Goal: Transaction & Acquisition: Purchase product/service

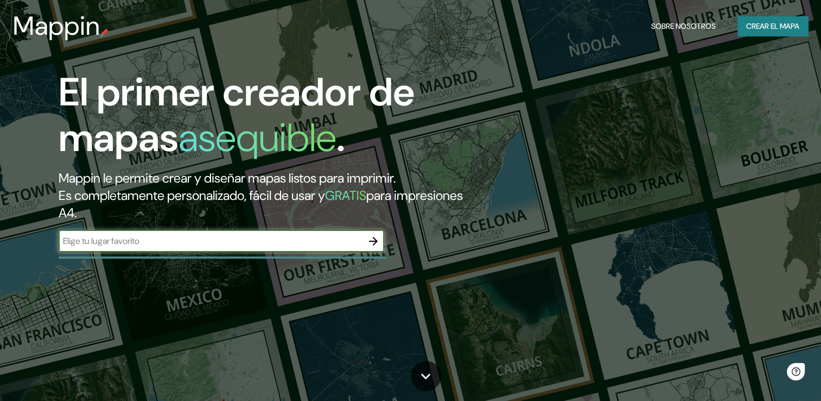
click at [294, 231] on div "​" at bounding box center [222, 241] width 326 height 22
click at [291, 235] on input "text" at bounding box center [211, 241] width 304 height 12
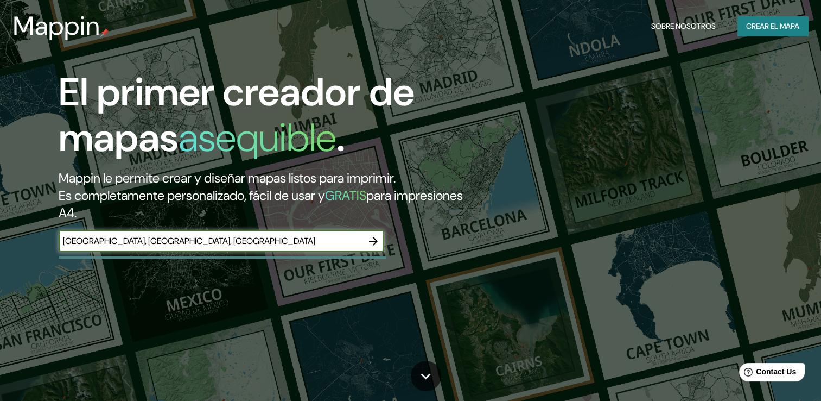
type input "[GEOGRAPHIC_DATA], [GEOGRAPHIC_DATA], [GEOGRAPHIC_DATA]"
click at [367, 245] on icon "button" at bounding box center [373, 241] width 13 height 13
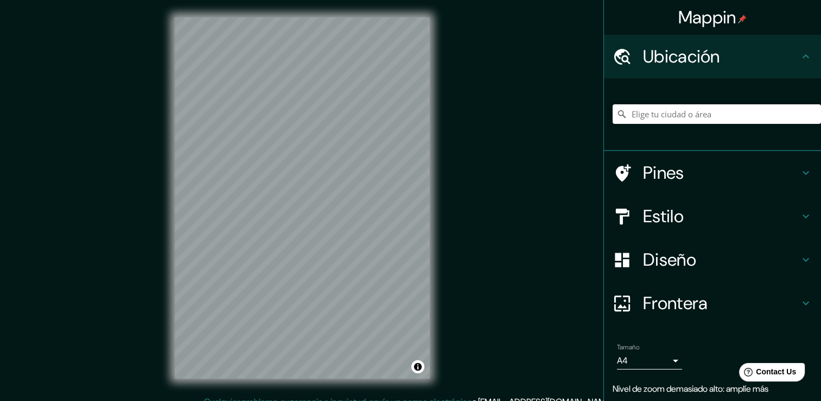
scroll to position [1, 0]
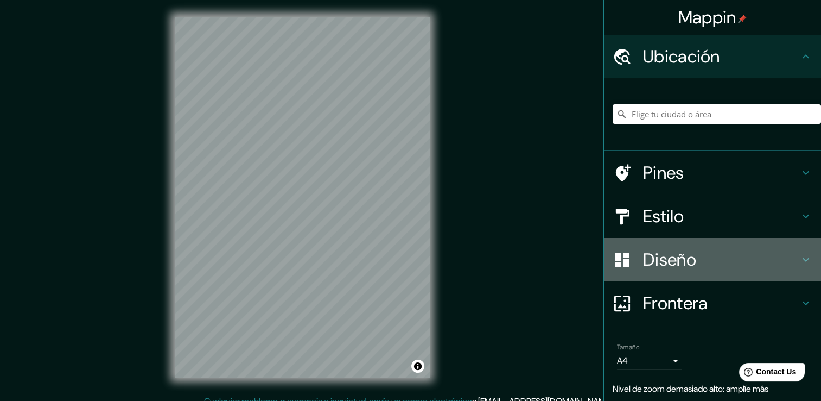
click at [670, 252] on h4 "Diseño" at bounding box center [721, 260] width 156 height 22
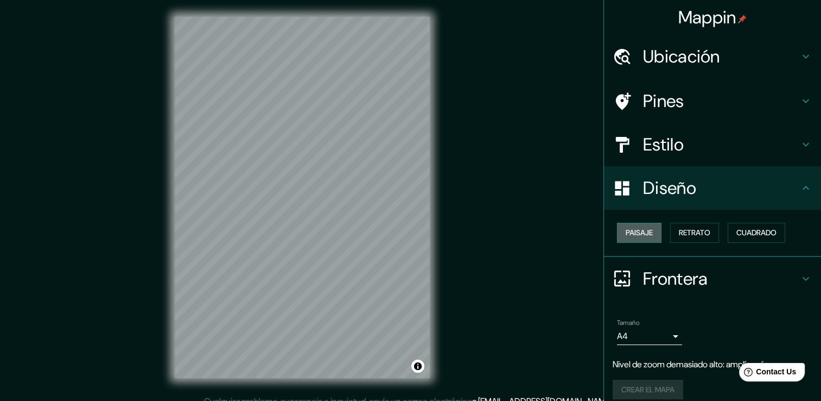
click at [636, 237] on font "Paisaje" at bounding box center [639, 233] width 27 height 14
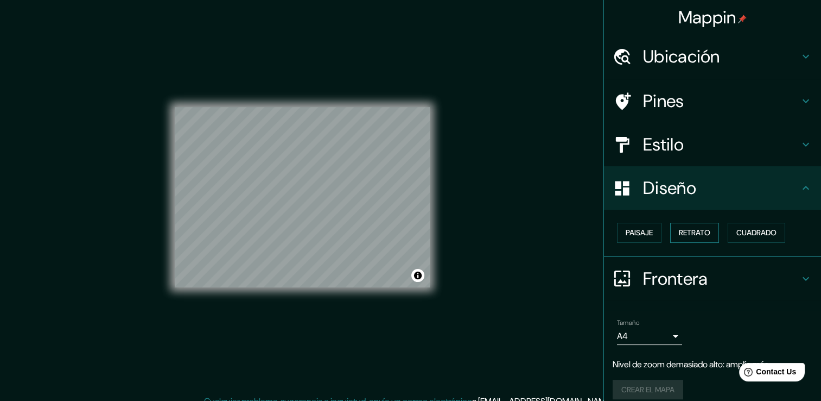
click at [692, 231] on font "Retrato" at bounding box center [694, 233] width 31 height 14
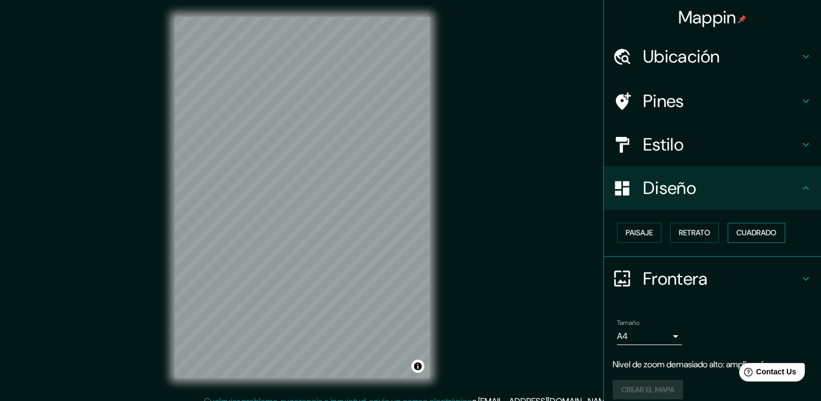
click at [756, 231] on font "Cuadrado" at bounding box center [757, 233] width 40 height 14
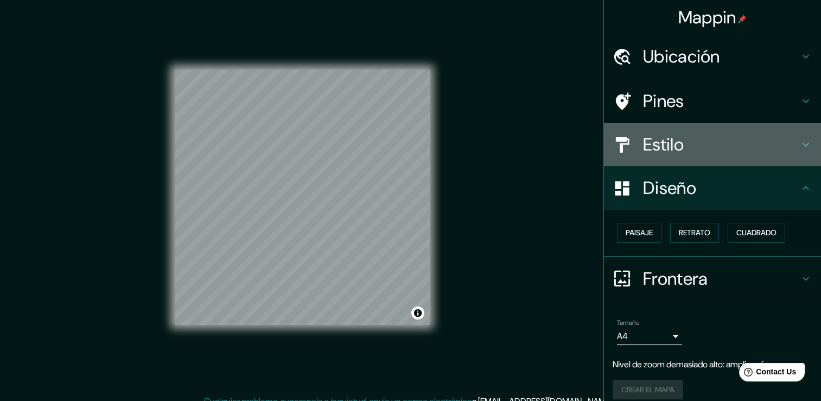
click at [698, 136] on h4 "Estilo" at bounding box center [721, 145] width 156 height 22
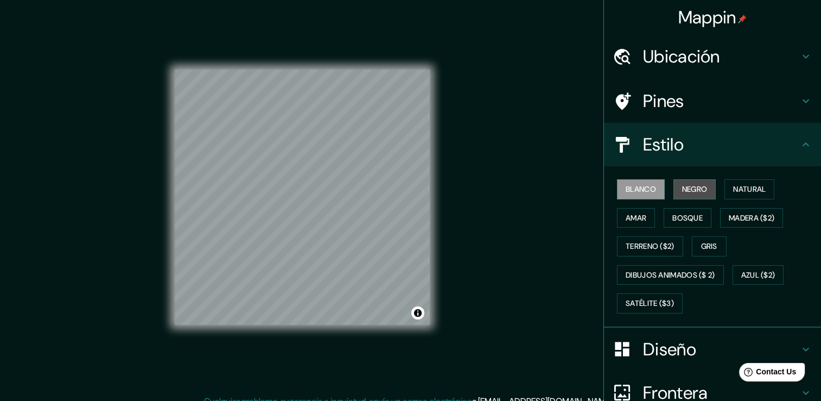
click at [687, 191] on font "Negro" at bounding box center [695, 189] width 26 height 14
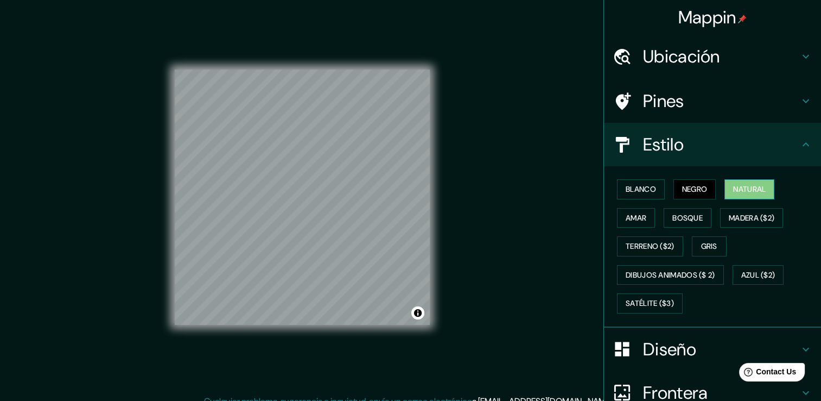
click at [733, 192] on font "Natural" at bounding box center [749, 189] width 33 height 14
click at [635, 220] on font "Amar" at bounding box center [636, 218] width 21 height 14
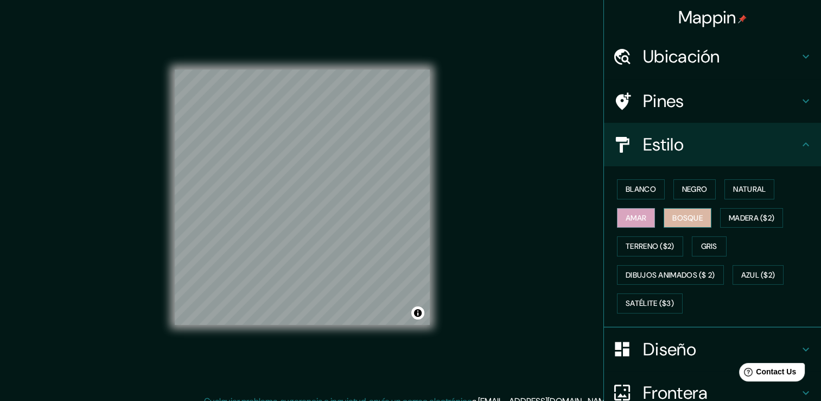
click at [673, 218] on font "Bosque" at bounding box center [688, 218] width 30 height 14
click at [741, 216] on font "Madera ($2)" at bounding box center [752, 218] width 46 height 14
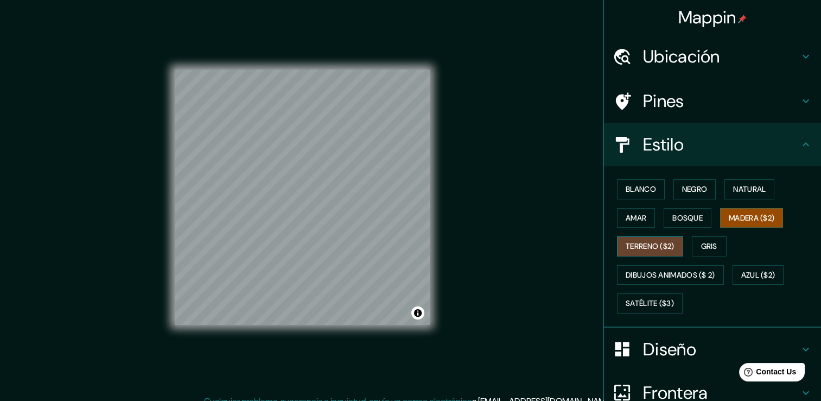
click at [660, 239] on font "Terreno ($2)" at bounding box center [650, 246] width 49 height 14
click at [701, 241] on font "Gris" at bounding box center [709, 246] width 16 height 14
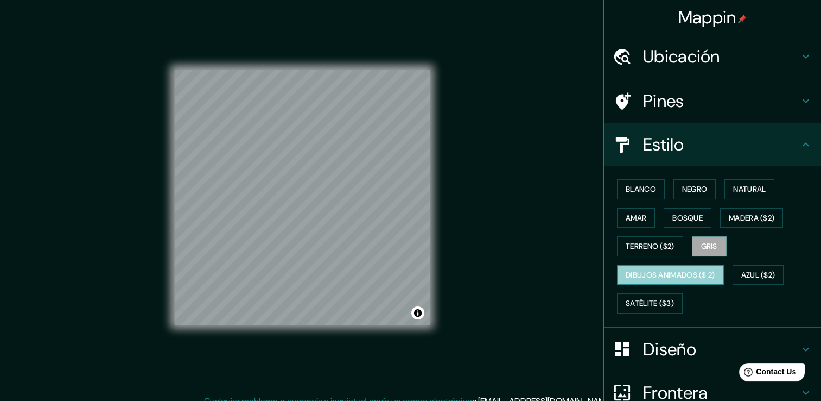
click at [656, 273] on font "Dibujos animados ($ 2)" at bounding box center [671, 275] width 90 height 14
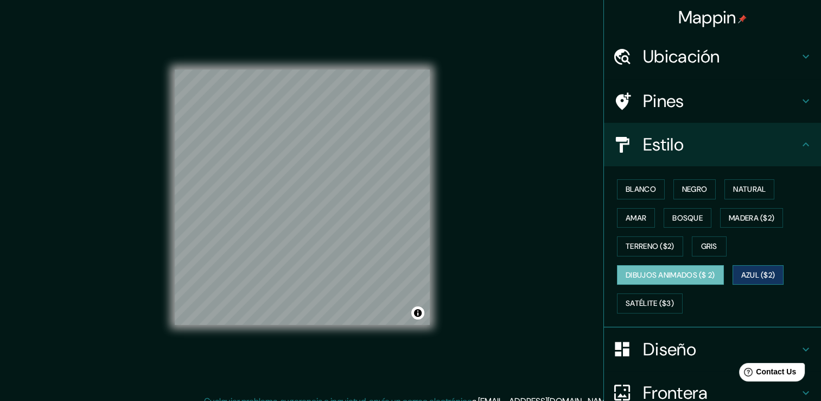
click at [765, 270] on font "Azul ($2)" at bounding box center [759, 275] width 34 height 14
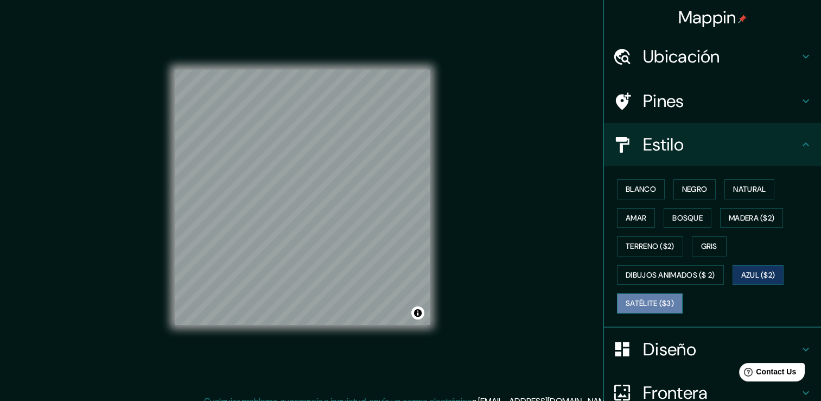
click at [650, 300] on font "Satélite ($3)" at bounding box center [650, 303] width 48 height 14
click at [682, 217] on font "Bosque" at bounding box center [688, 218] width 30 height 14
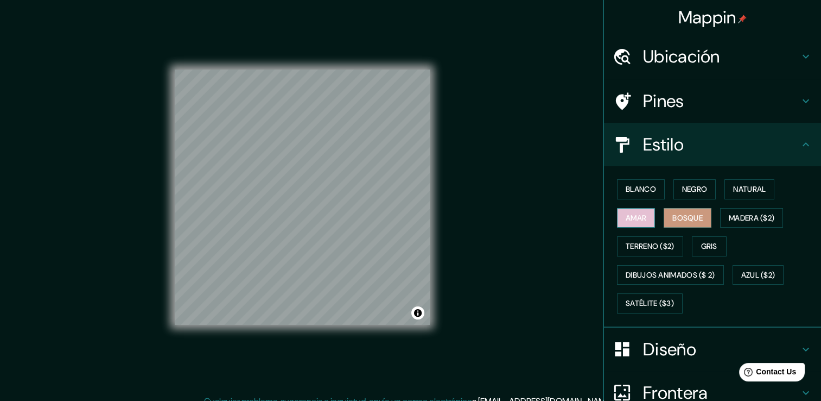
click at [633, 218] on font "Amar" at bounding box center [636, 218] width 21 height 14
click at [733, 184] on font "Natural" at bounding box center [749, 189] width 33 height 14
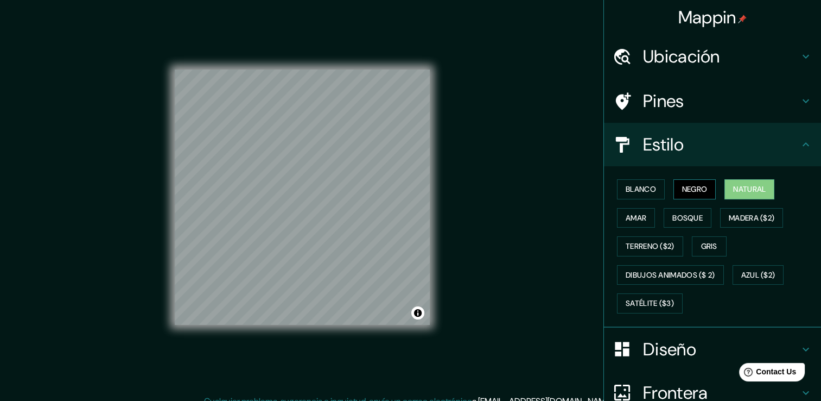
click at [698, 186] on font "Negro" at bounding box center [695, 189] width 26 height 14
click at [733, 183] on font "Natural" at bounding box center [749, 189] width 33 height 14
click at [675, 105] on h4 "Pines" at bounding box center [721, 101] width 156 height 22
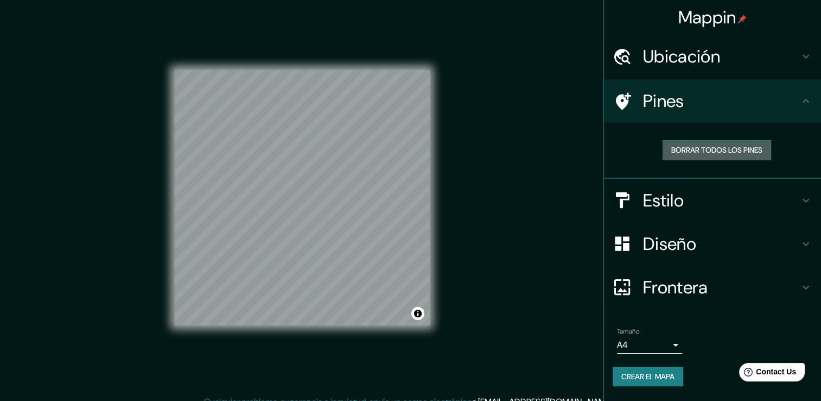
click at [698, 147] on font "Borrar todos los pines" at bounding box center [717, 150] width 91 height 14
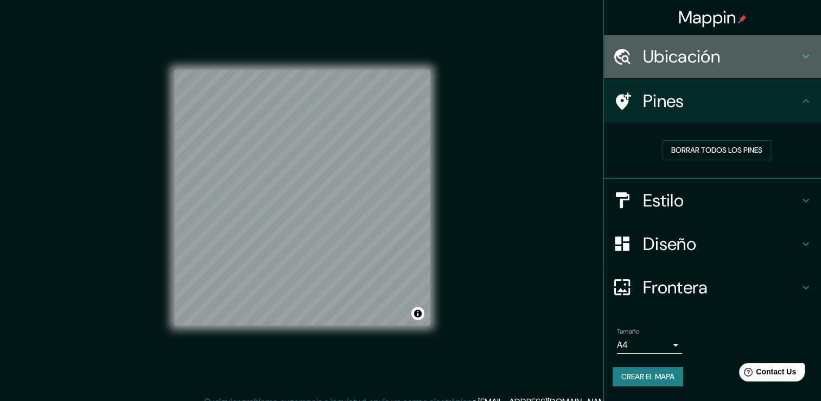
click at [698, 46] on h4 "Ubicación" at bounding box center [721, 57] width 156 height 22
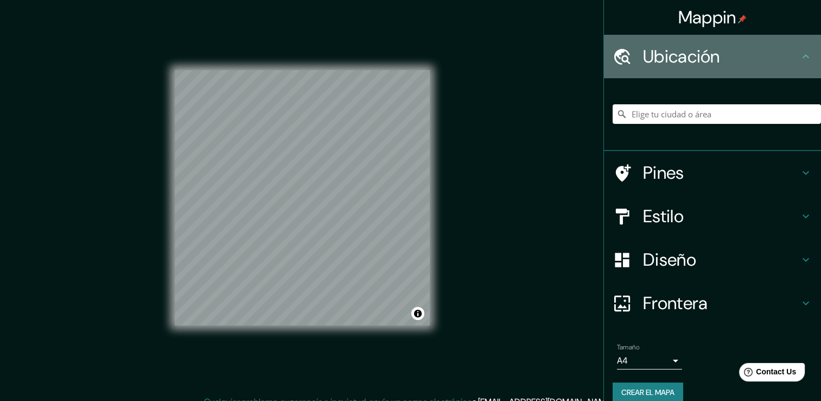
click at [698, 46] on h4 "Ubicación" at bounding box center [721, 57] width 156 height 22
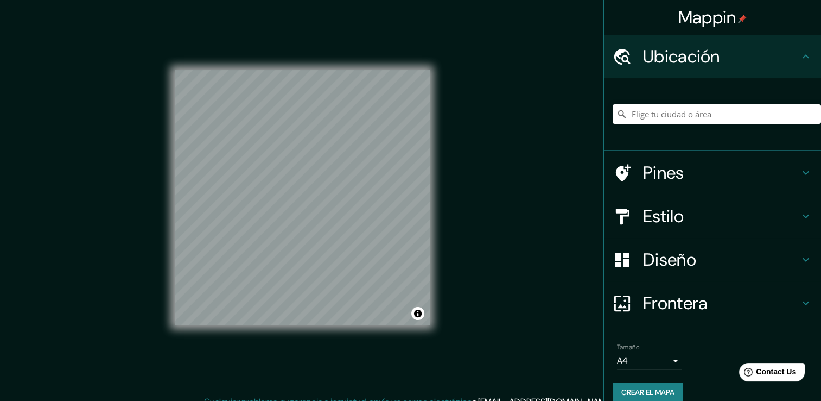
click at [654, 255] on h4 "Diseño" at bounding box center [721, 260] width 156 height 22
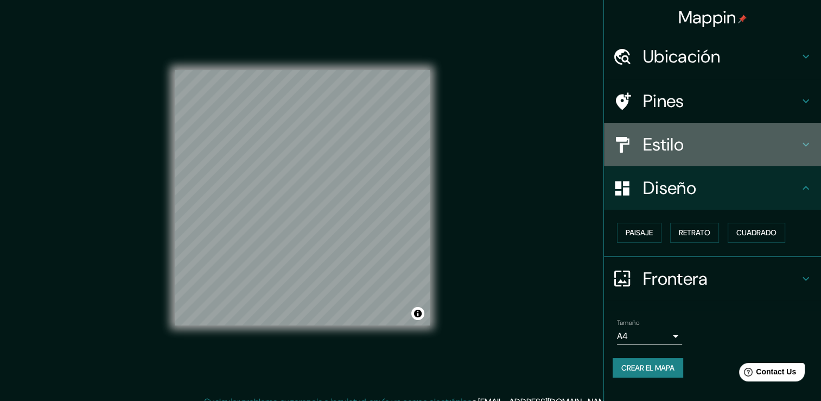
click at [679, 136] on h4 "Estilo" at bounding box center [721, 145] width 156 height 22
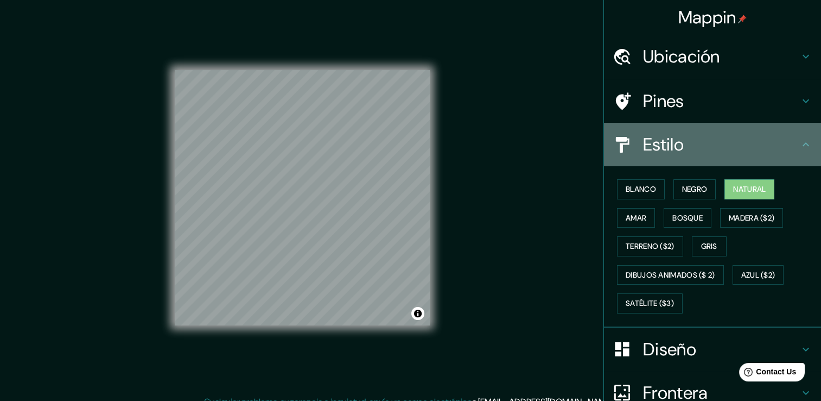
click at [680, 137] on h4 "Estilo" at bounding box center [721, 145] width 156 height 22
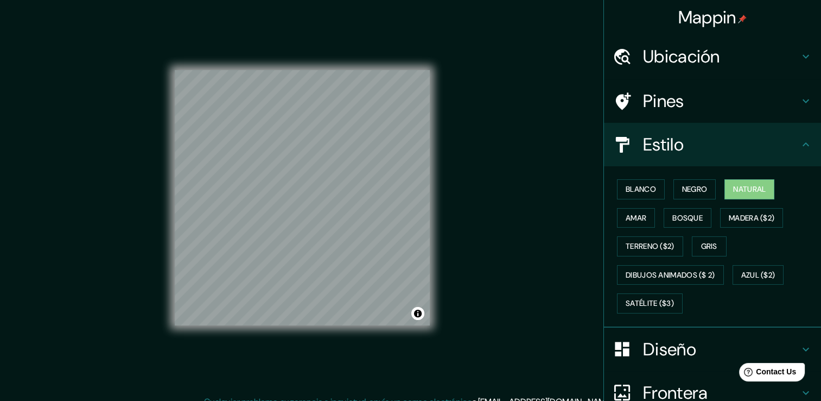
click at [684, 335] on div "Diseño" at bounding box center [712, 348] width 217 height 43
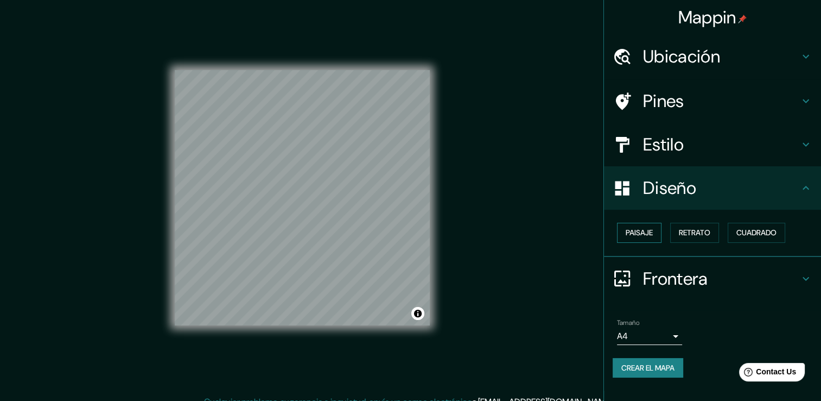
click at [649, 235] on font "Paisaje" at bounding box center [639, 233] width 27 height 14
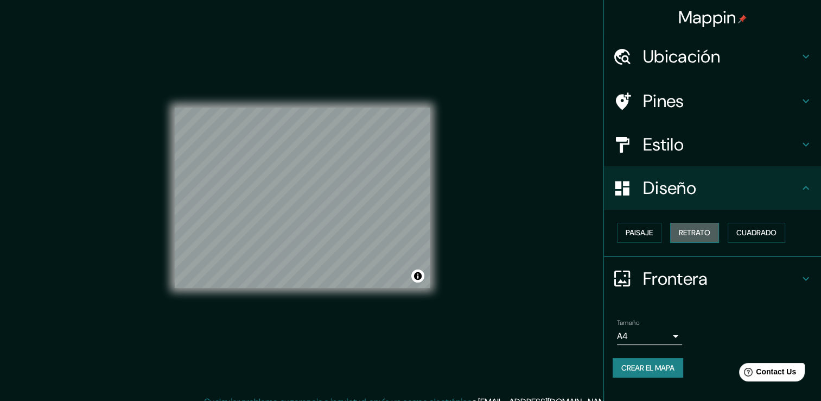
click at [697, 227] on font "Retrato" at bounding box center [694, 233] width 31 height 14
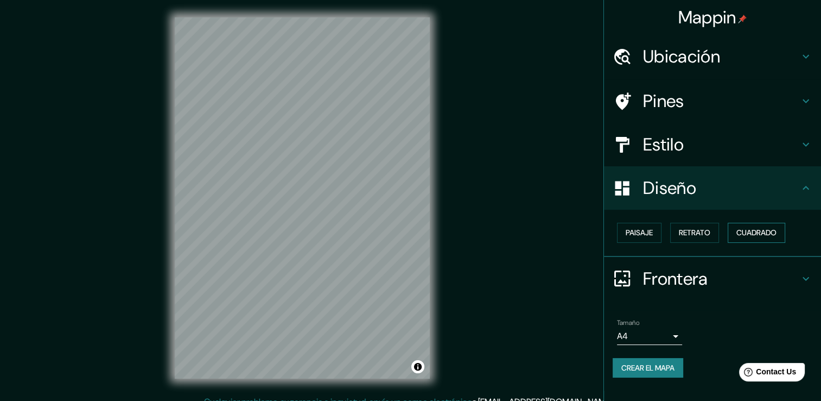
click at [748, 227] on font "Cuadrado" at bounding box center [757, 233] width 40 height 14
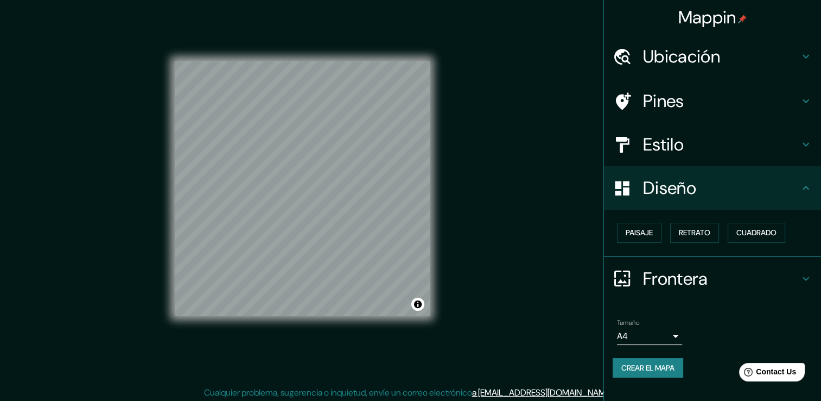
scroll to position [12, 0]
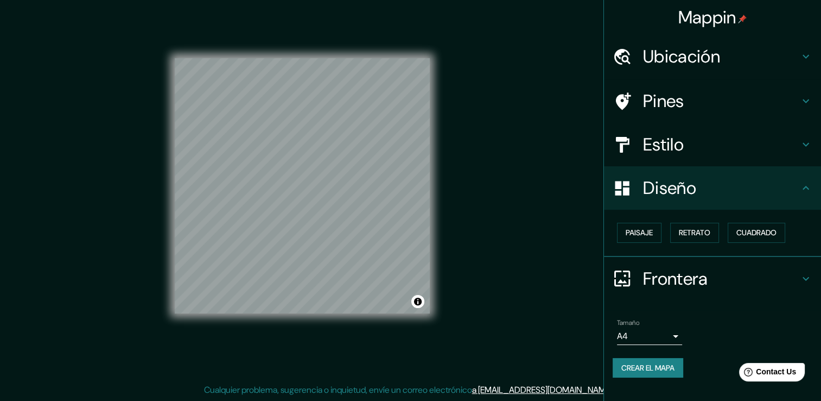
click at [674, 281] on h4 "Frontera" at bounding box center [721, 279] width 156 height 22
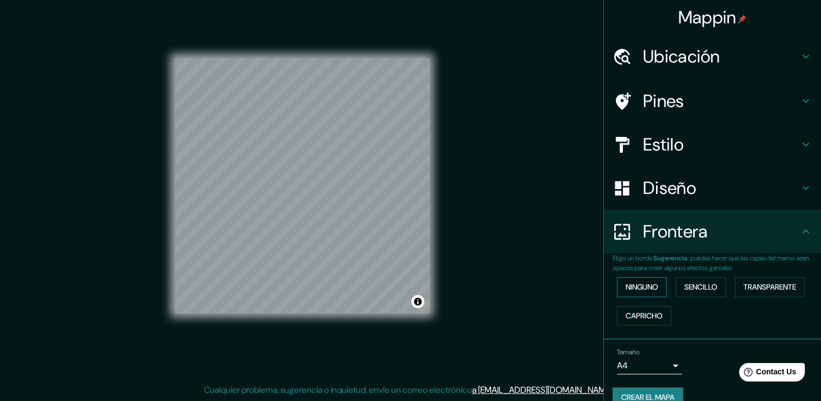
click at [647, 287] on font "Ninguno" at bounding box center [642, 287] width 33 height 14
click at [691, 286] on font "Sencillo" at bounding box center [701, 287] width 33 height 14
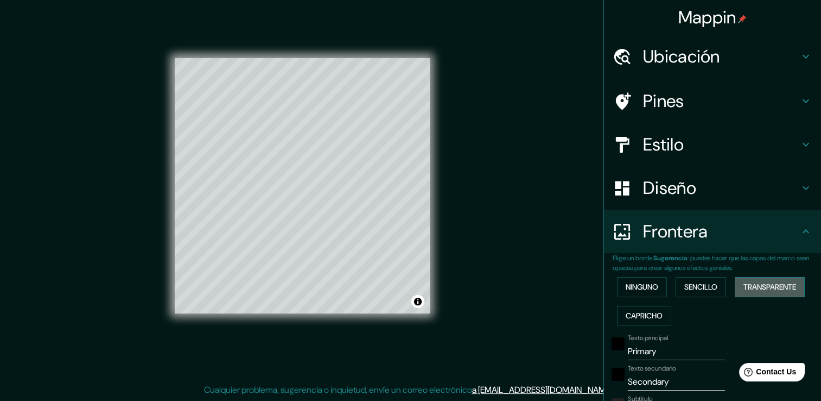
click at [759, 284] on font "Transparente" at bounding box center [770, 287] width 53 height 14
click at [640, 315] on font "Capricho" at bounding box center [644, 316] width 37 height 14
click at [634, 294] on button "Ninguno" at bounding box center [642, 287] width 50 height 20
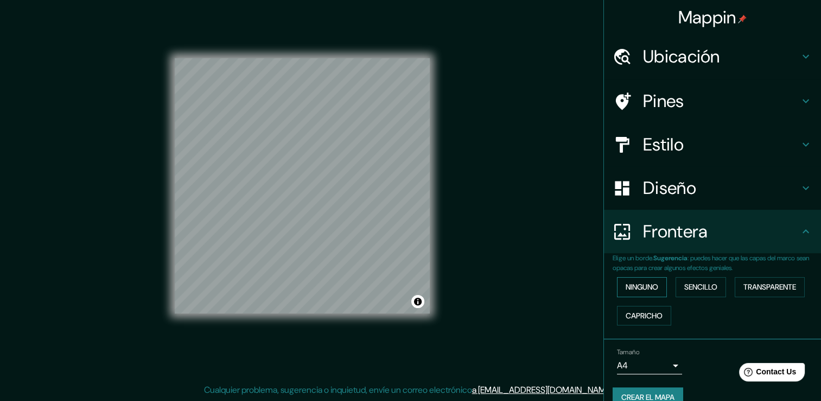
scroll to position [18, 0]
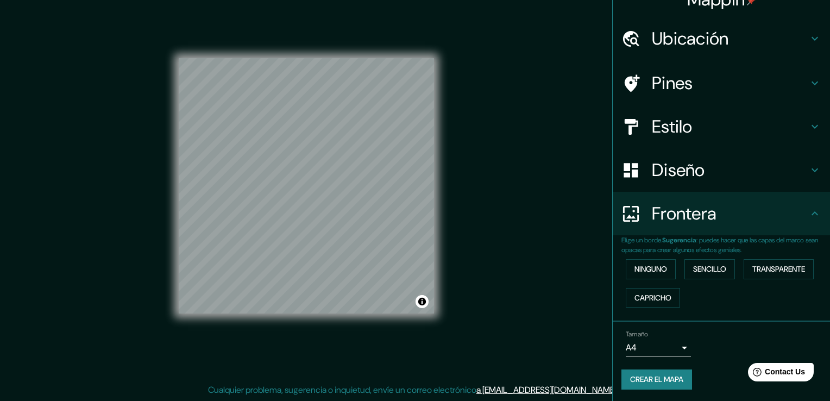
click at [647, 346] on body "Mappin Ubicación Pines Estilo Diseño Frontera Elige un borde. Sugerencia : pued…" at bounding box center [415, 188] width 830 height 401
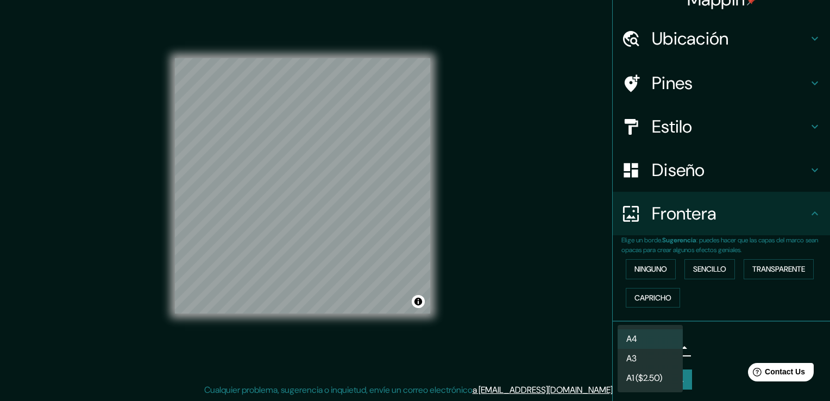
click at [638, 362] on li "A3" at bounding box center [649, 359] width 65 height 20
type input "a4"
